Goal: Transaction & Acquisition: Obtain resource

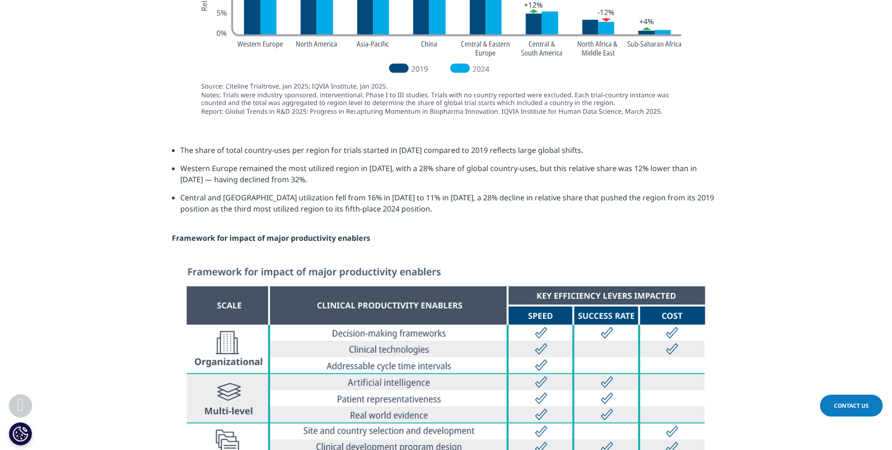
scroll to position [2507, 0]
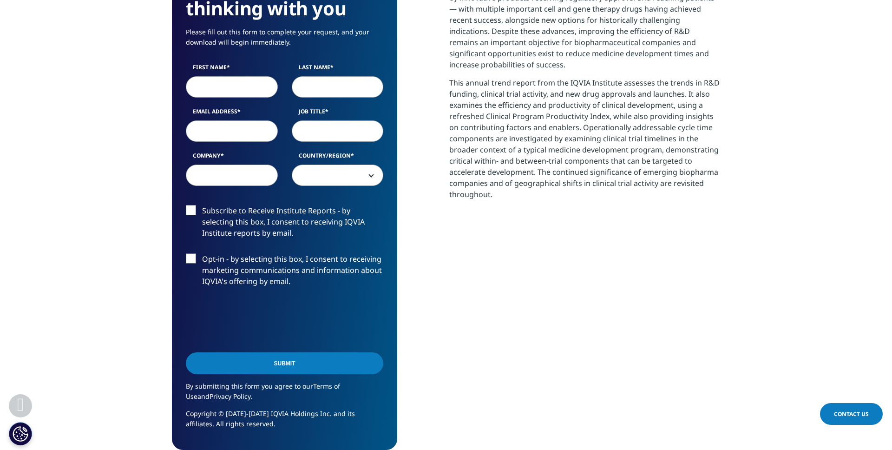
scroll to position [473, 0]
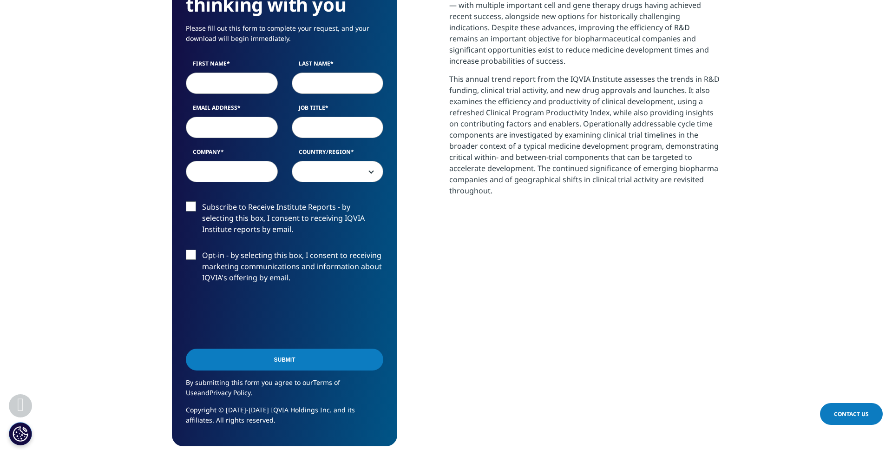
click at [227, 88] on input "First Name" at bounding box center [232, 82] width 92 height 21
type input "Sriram"
type input "Subramani"
type input "sriram@solutionec.com"
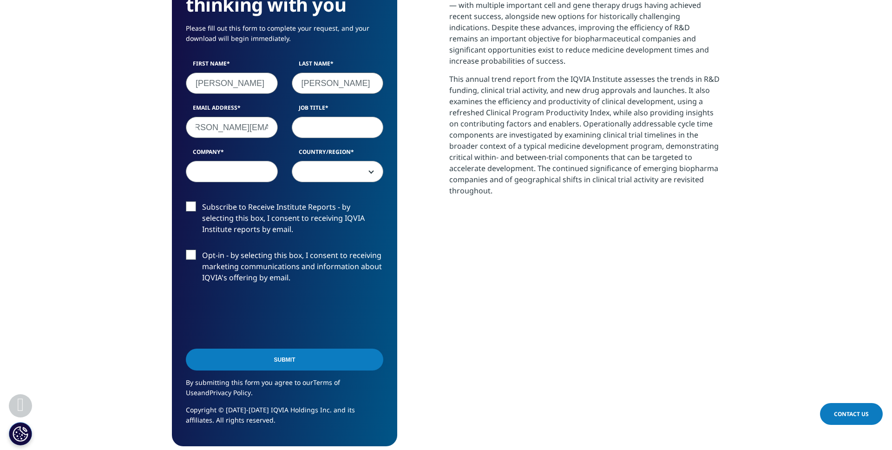
scroll to position [0, 0]
type input "CSIO"
type input "Solutionec"
click at [342, 170] on span at bounding box center [337, 171] width 91 height 21
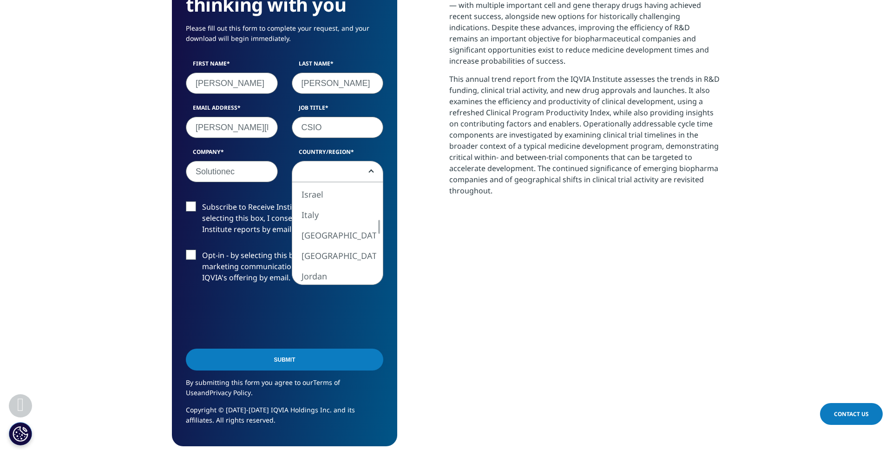
select select "[GEOGRAPHIC_DATA]"
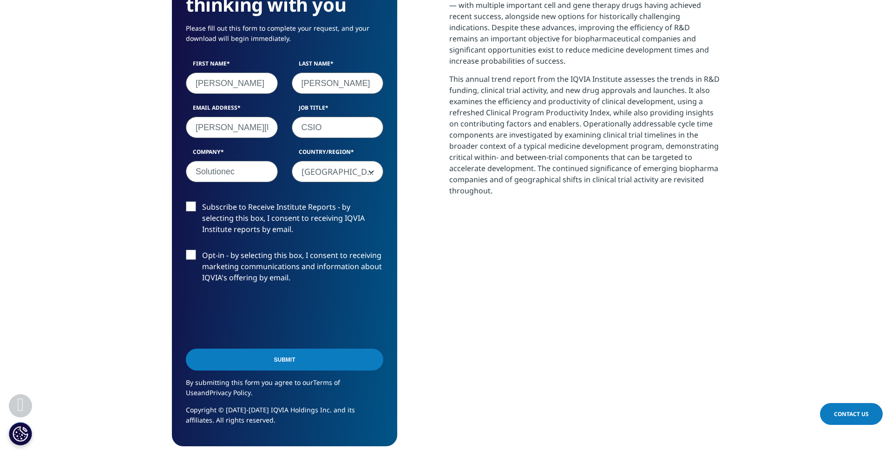
click at [286, 362] on input "Submit" at bounding box center [284, 359] width 197 height 22
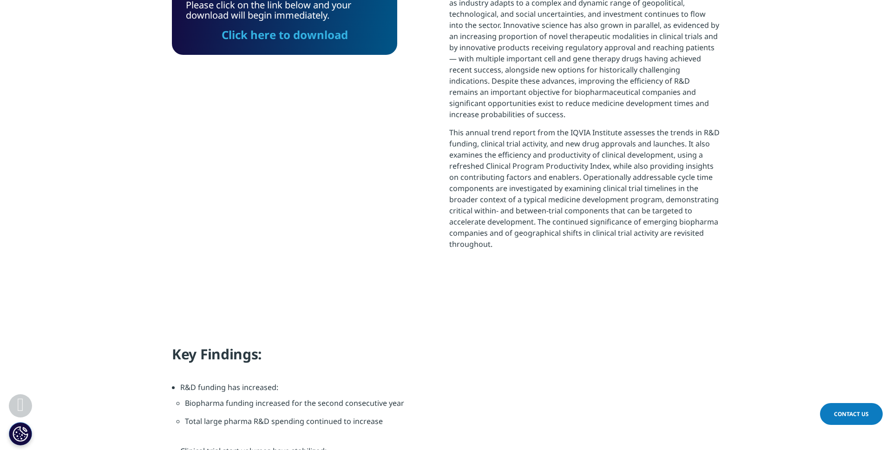
scroll to position [294, 548]
click at [310, 32] on link "Click here to download" at bounding box center [285, 34] width 126 height 15
